Goal: Task Accomplishment & Management: Manage account settings

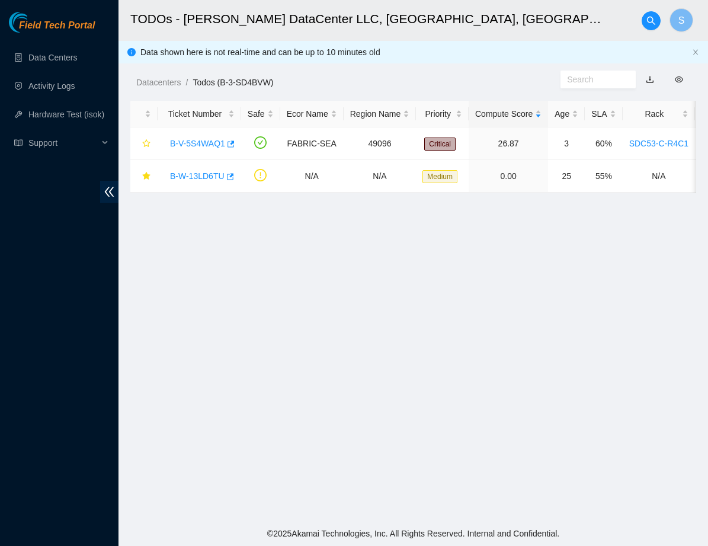
click at [374, 282] on main "TODOs - [PERSON_NAME] DataCenter LLC, [GEOGRAPHIC_DATA], [GEOGRAPHIC_DATA] S Da…" at bounding box center [412, 260] width 589 height 521
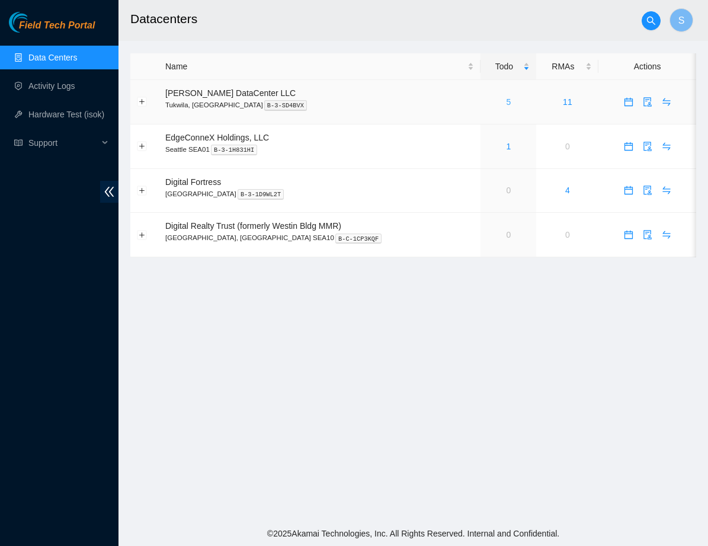
click at [506, 101] on link "5" at bounding box center [508, 101] width 5 height 9
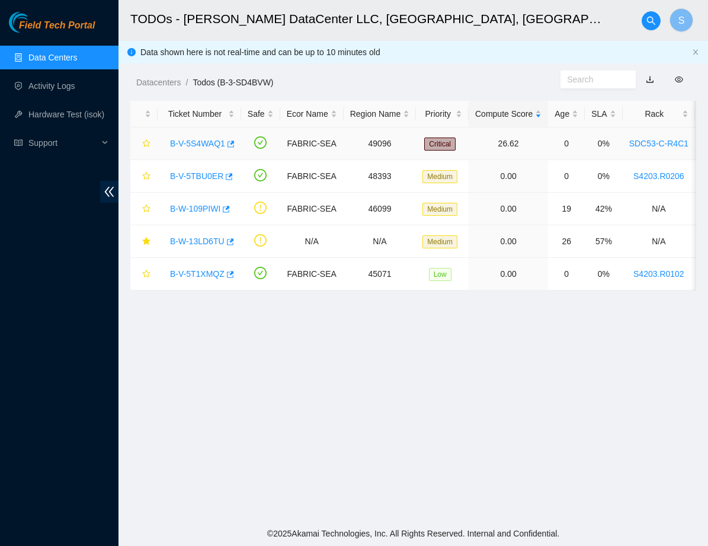
click at [206, 142] on link "B-V-5S4WAQ1" at bounding box center [197, 143] width 55 height 9
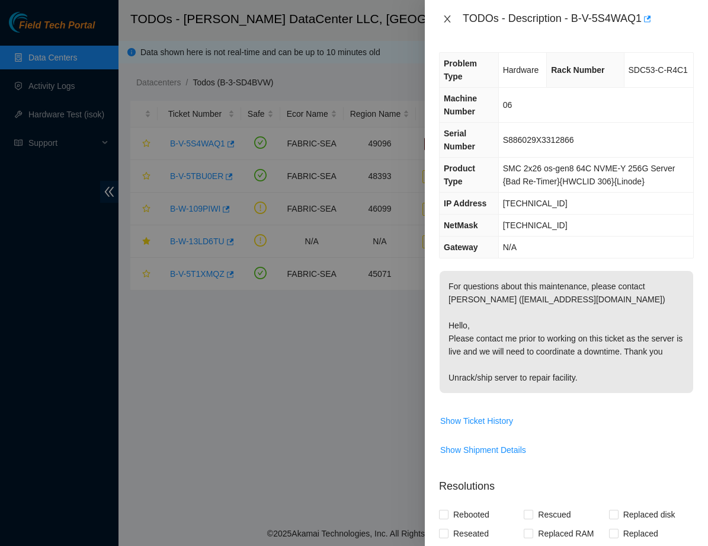
click at [448, 20] on icon "close" at bounding box center [446, 18] width 9 height 9
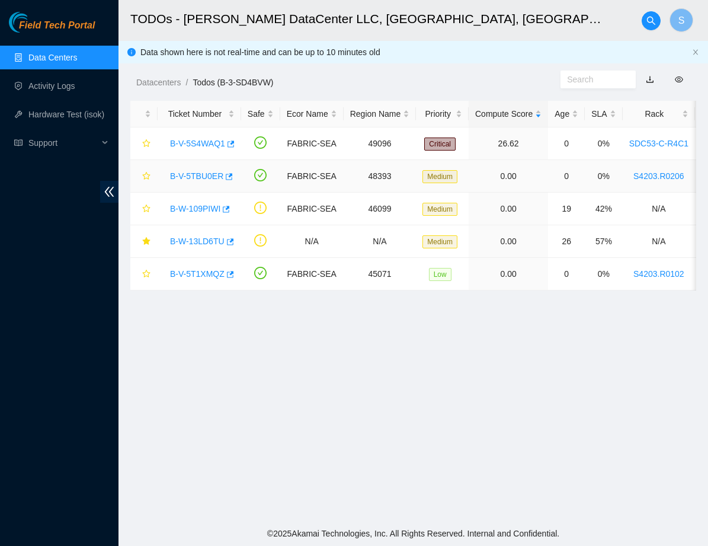
click at [200, 176] on link "B-V-5TBU0ER" at bounding box center [196, 175] width 53 height 9
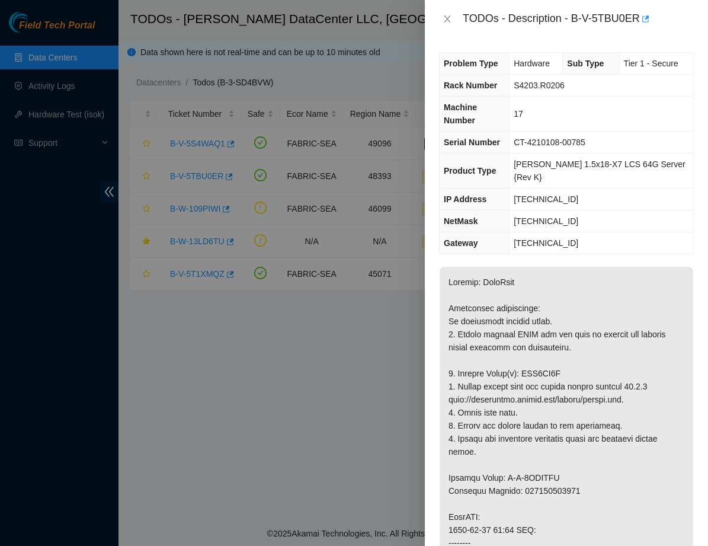
click at [214, 355] on div at bounding box center [354, 273] width 708 height 546
click at [445, 21] on icon "close" at bounding box center [447, 18] width 7 height 7
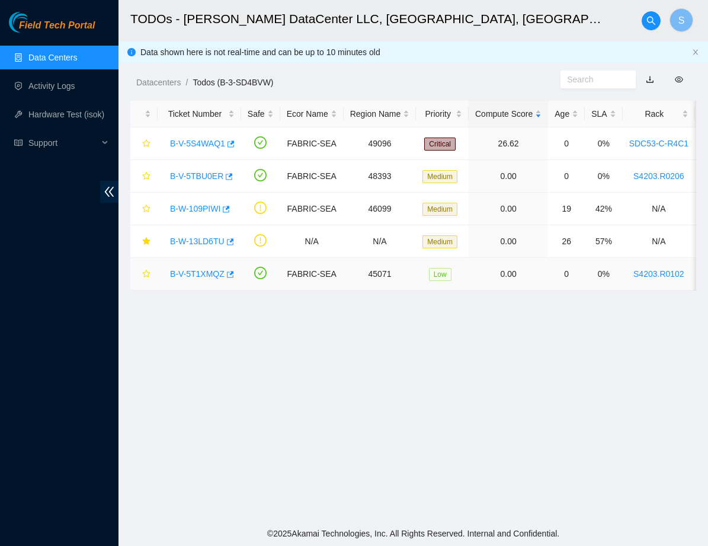
click at [201, 276] on link "B-V-5T1XMQZ" at bounding box center [197, 273] width 54 height 9
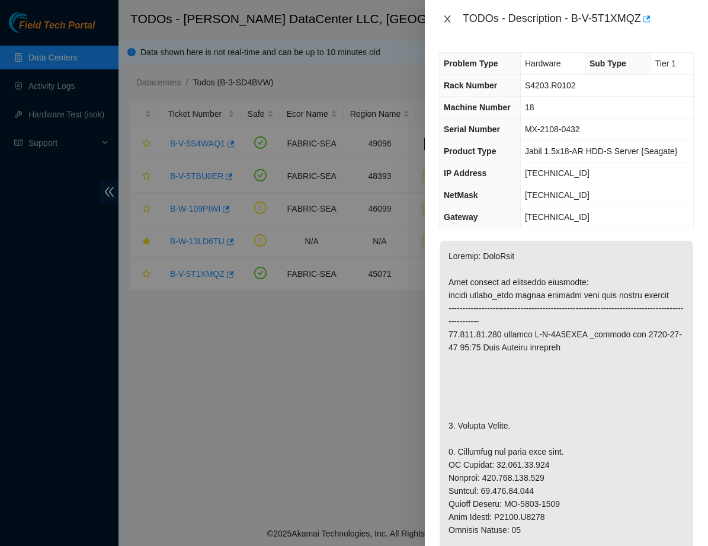
click at [442, 14] on icon "close" at bounding box center [446, 18] width 9 height 9
